Goal: Book appointment/travel/reservation

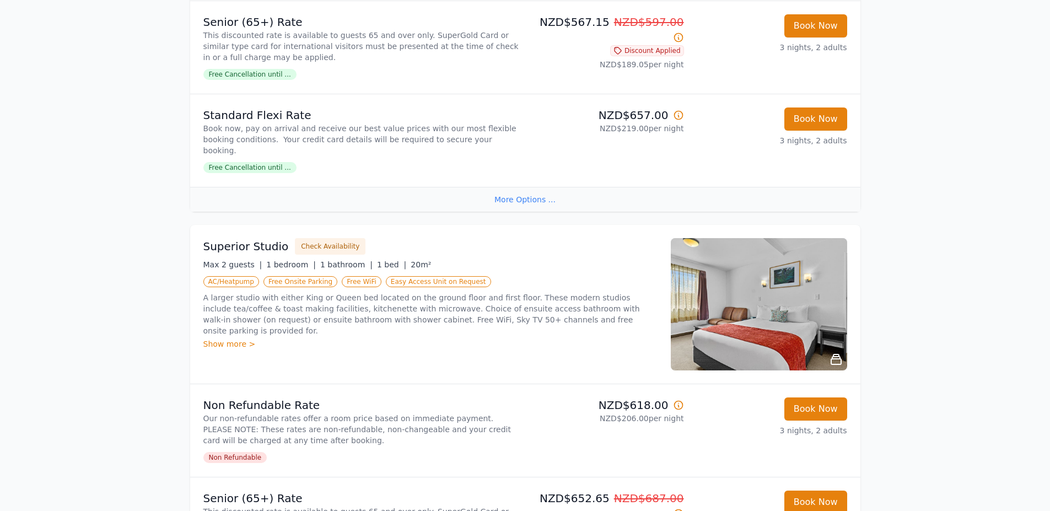
scroll to position [441, 0]
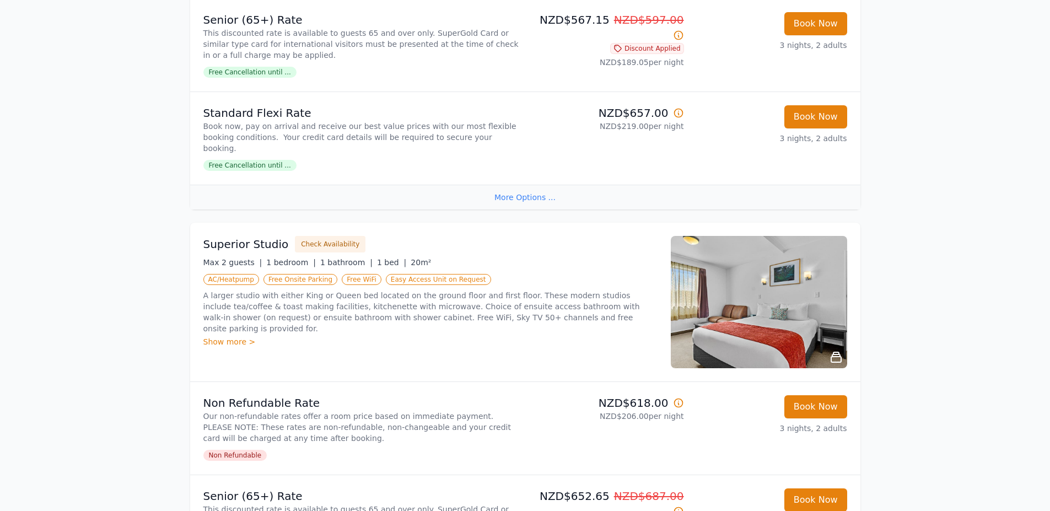
click at [777, 307] on img at bounding box center [759, 302] width 176 height 132
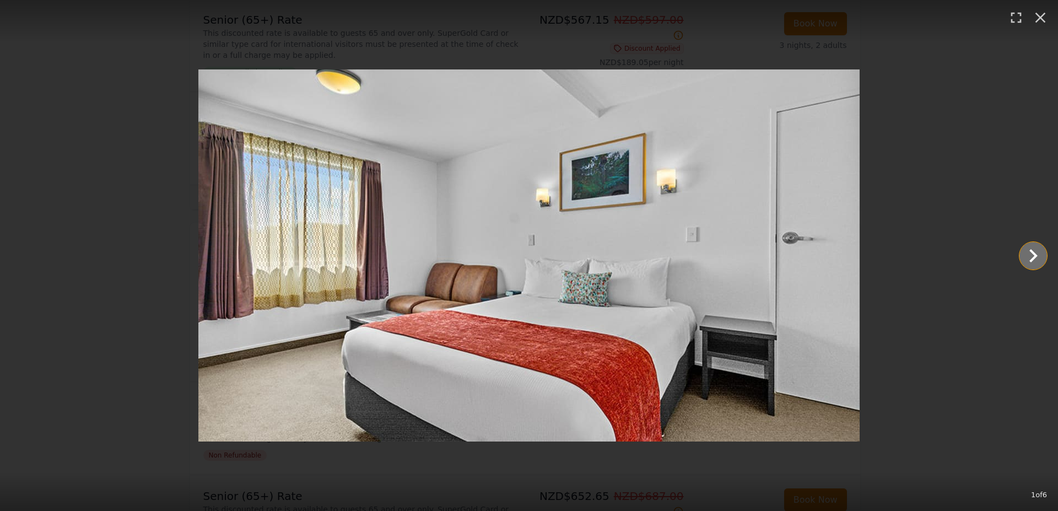
click at [1038, 252] on icon "Show slide 2 of 6" at bounding box center [1033, 255] width 26 height 26
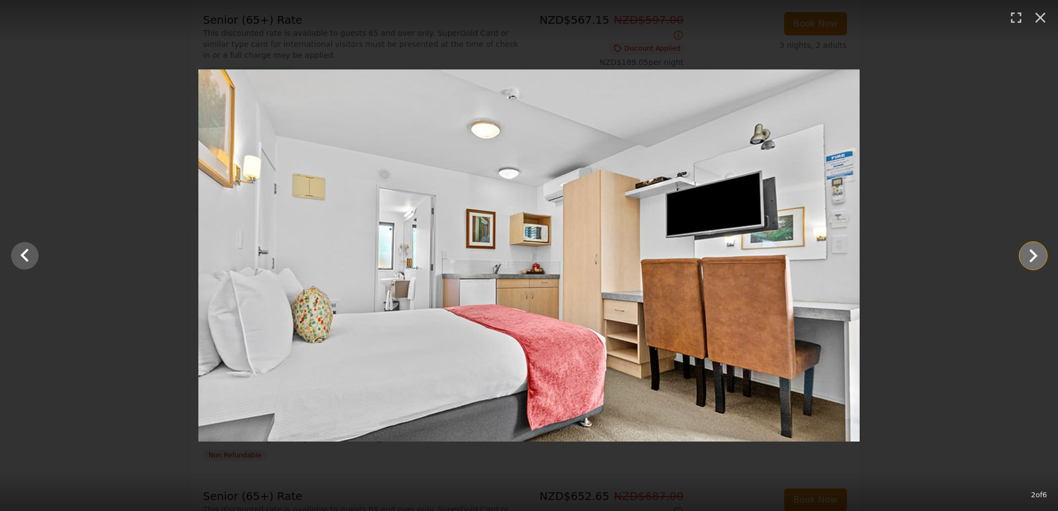
click at [1036, 252] on icon "Show slide 3 of 6" at bounding box center [1033, 255] width 26 height 26
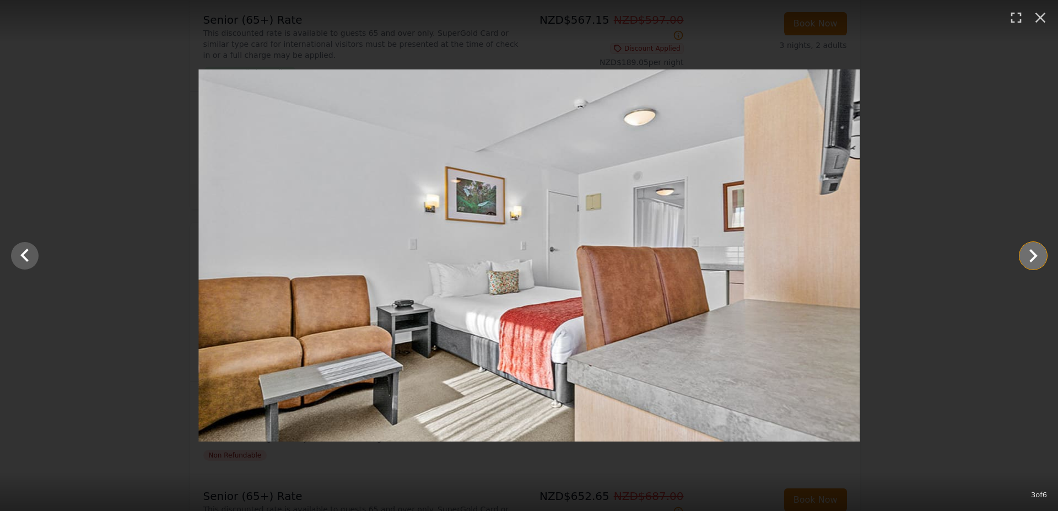
click at [1036, 252] on icon "Show slide 4 of 6" at bounding box center [1033, 255] width 26 height 26
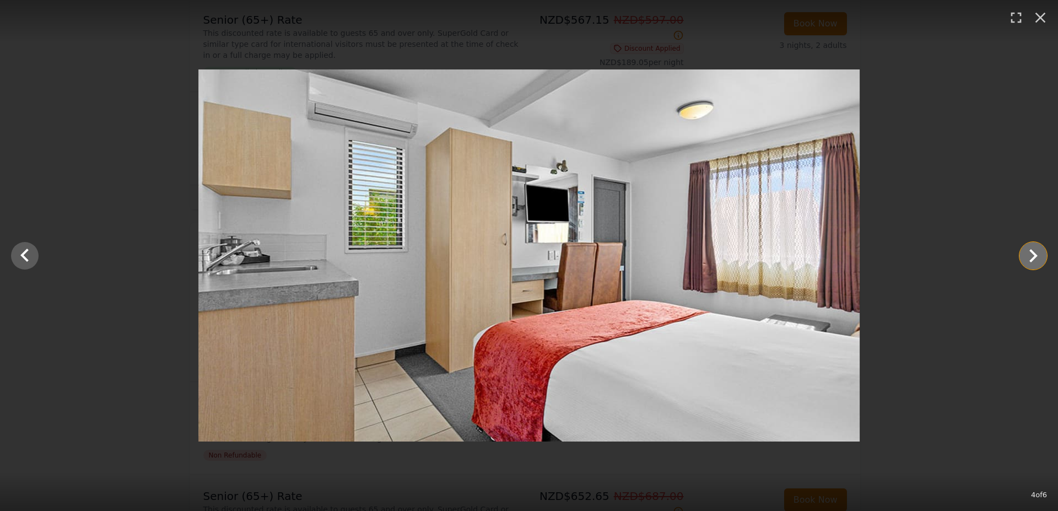
click at [1036, 251] on icon "Show slide 5 of 6" at bounding box center [1033, 255] width 26 height 26
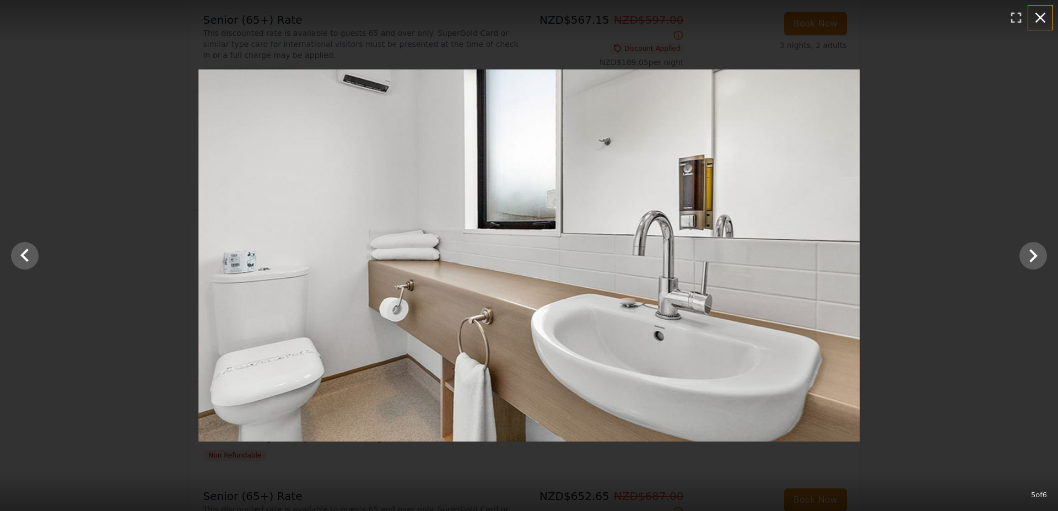
click at [1038, 24] on icon "button" at bounding box center [1040, 18] width 18 height 18
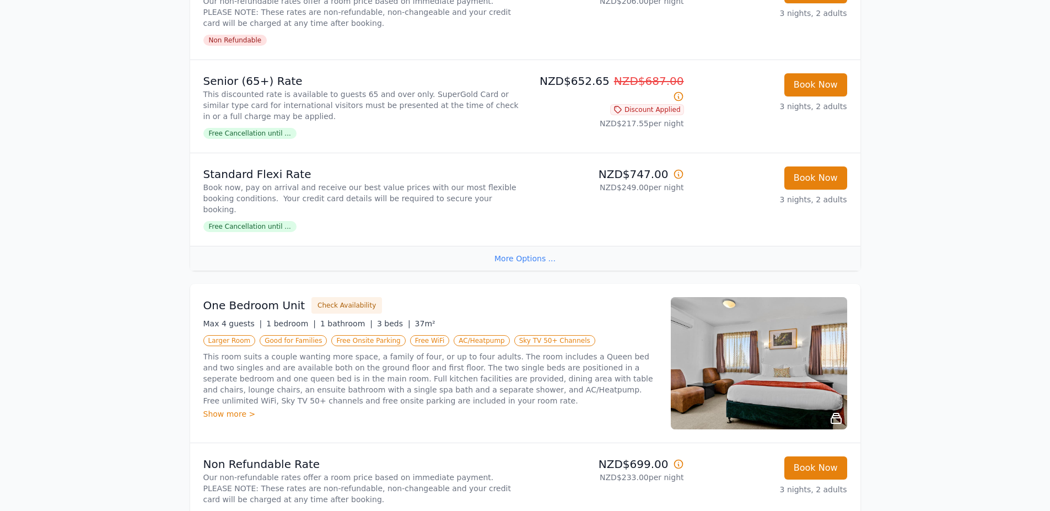
scroll to position [2424, 0]
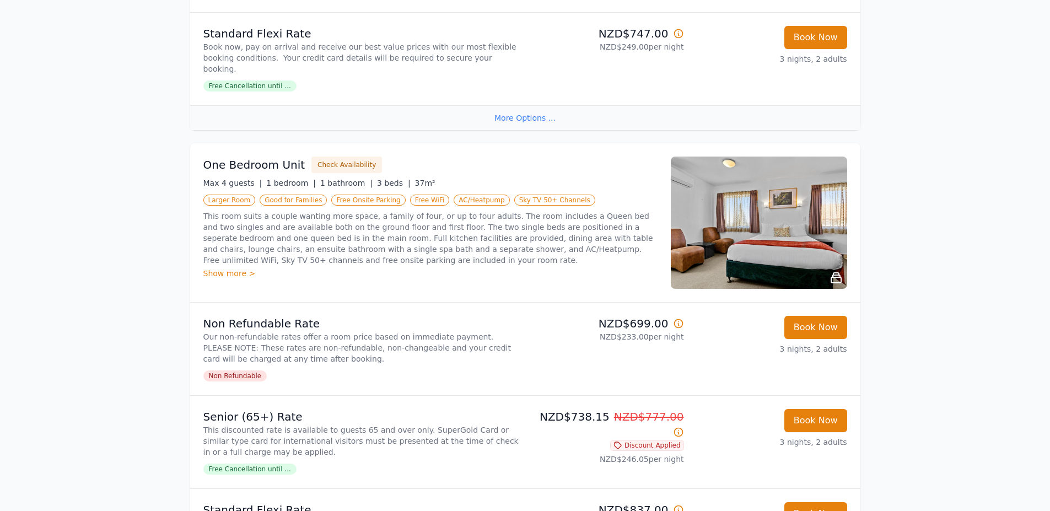
click at [762, 194] on img at bounding box center [759, 222] width 176 height 132
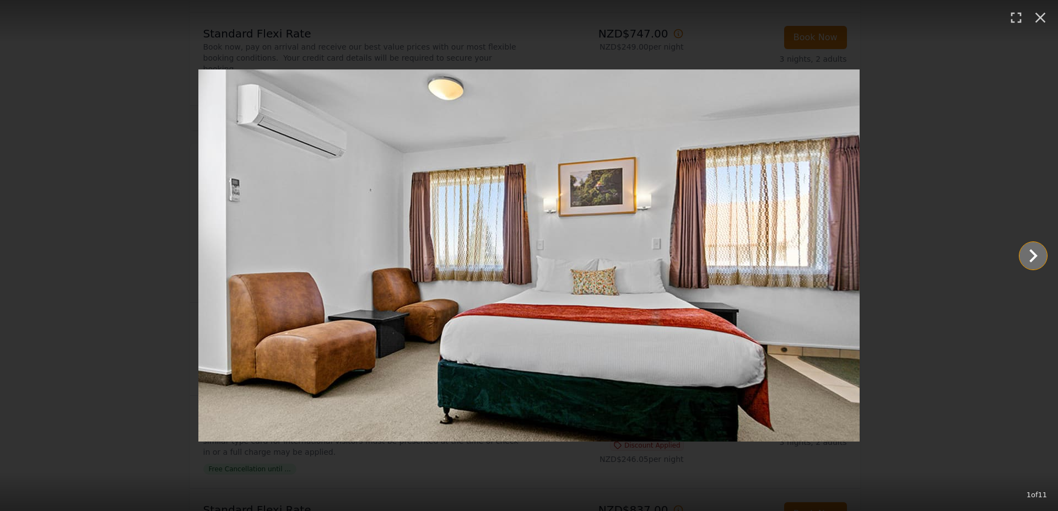
click at [1029, 256] on icon "Show slide 2 of 11" at bounding box center [1033, 255] width 26 height 26
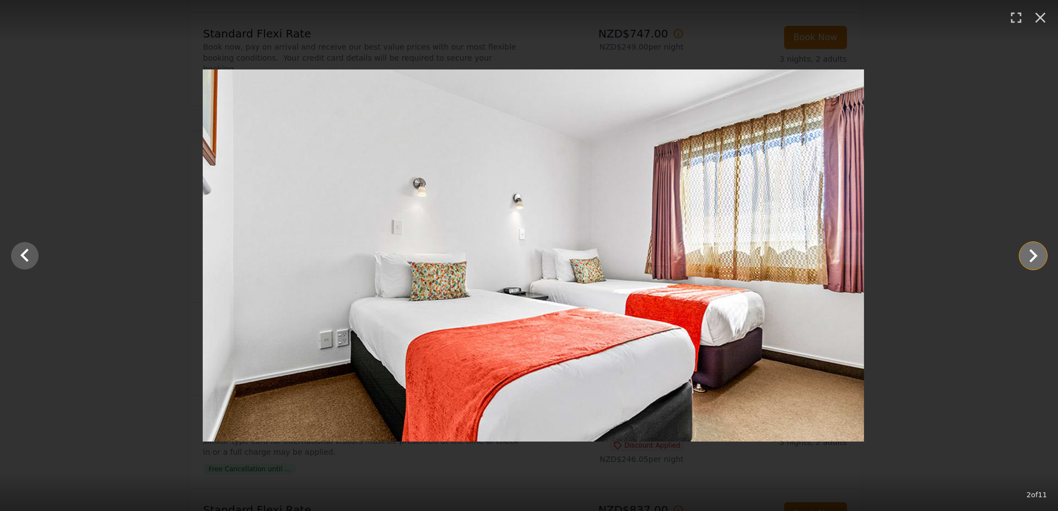
click at [1029, 255] on icon "Show slide 3 of 11" at bounding box center [1033, 255] width 26 height 26
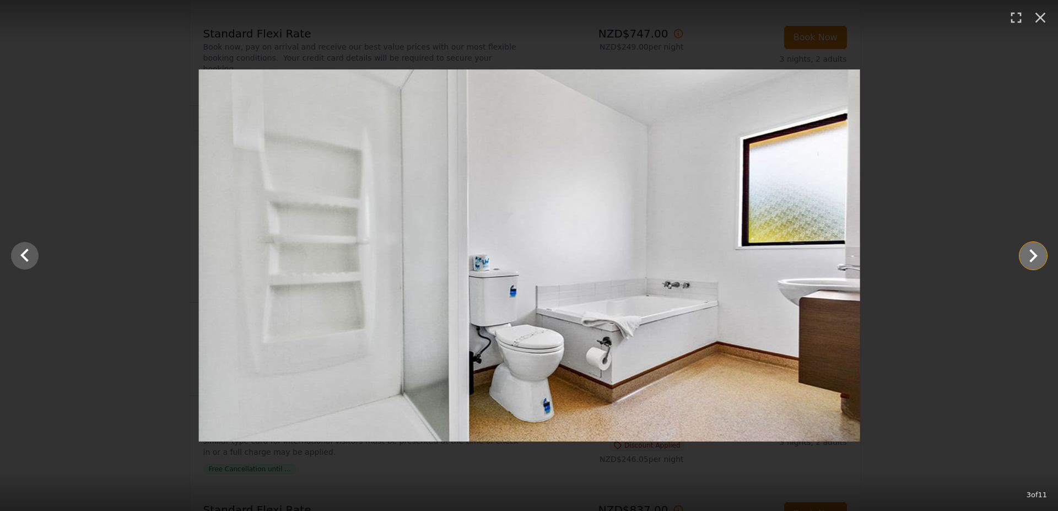
click at [1030, 255] on icon "Show slide 4 of 11" at bounding box center [1033, 255] width 26 height 26
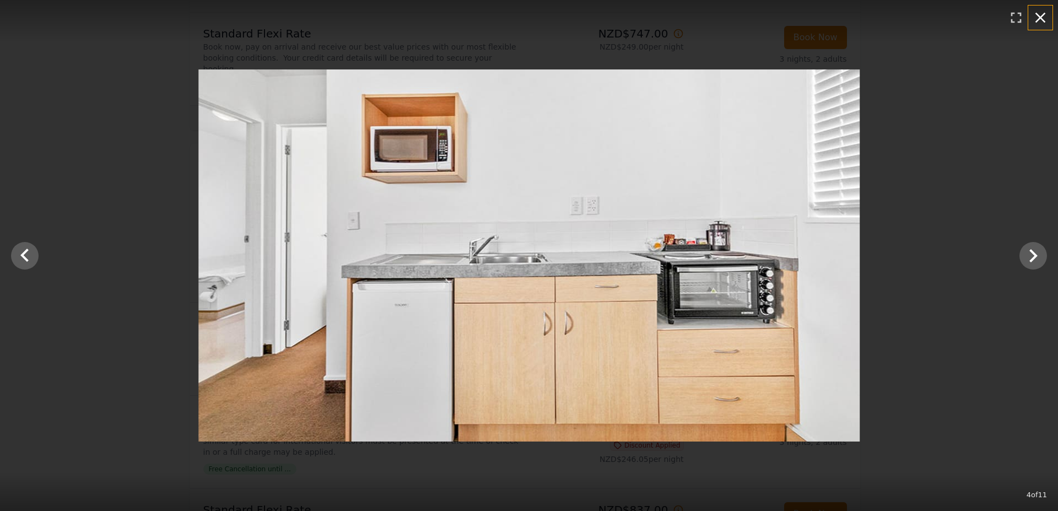
click at [1044, 25] on icon "button" at bounding box center [1040, 18] width 18 height 18
